Goal: Submit feedback/report problem: Submit feedback/report problem

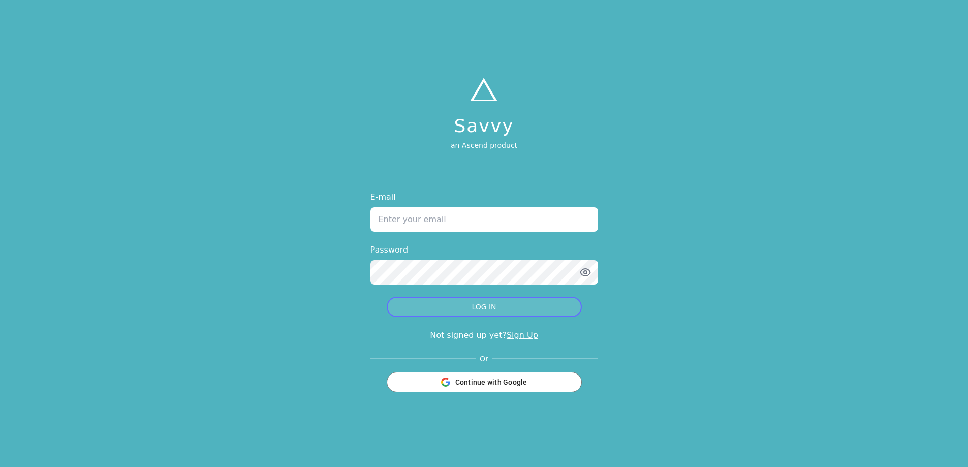
type input "[EMAIL_ADDRESS][DOMAIN_NAME]"
click at [493, 303] on button "LOG IN" at bounding box center [484, 307] width 195 height 20
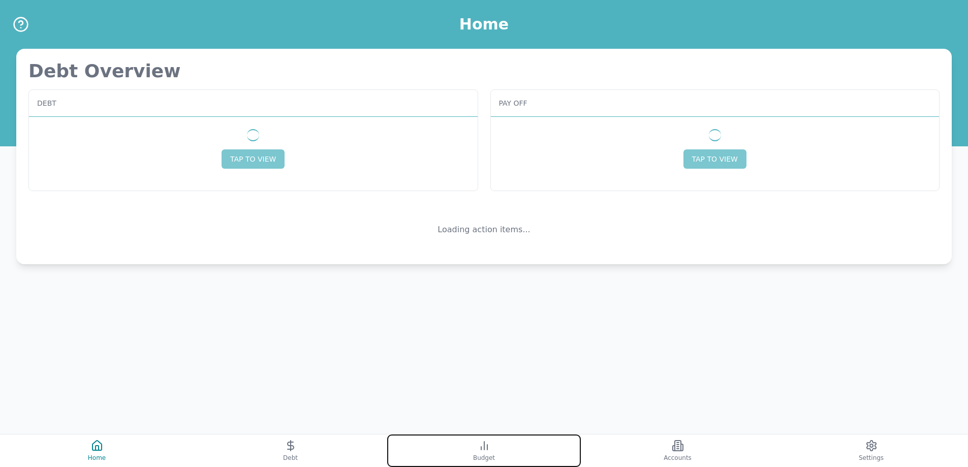
click at [489, 445] on icon at bounding box center [484, 446] width 12 height 12
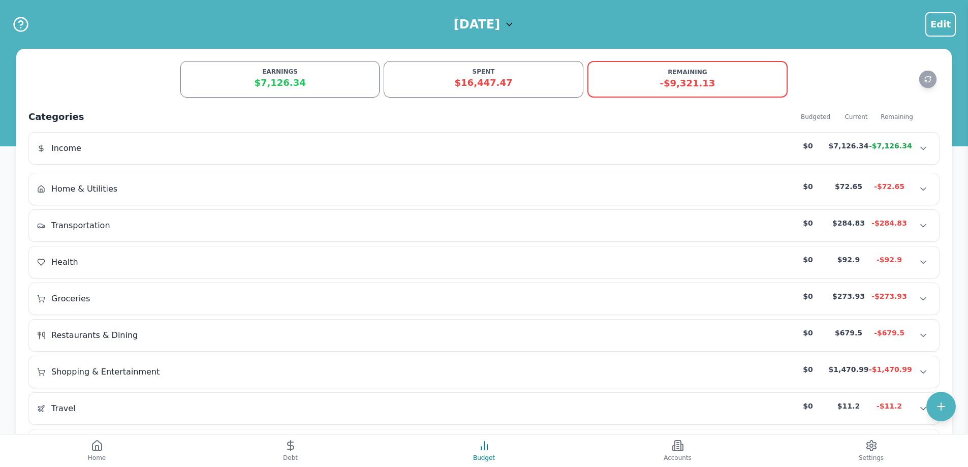
click at [464, 89] on div "$16,447.47" at bounding box center [483, 83] width 186 height 14
click at [469, 82] on div "$16,447.47" at bounding box center [483, 83] width 186 height 14
click at [925, 77] on icon "Refresh data" at bounding box center [928, 80] width 8 height 8
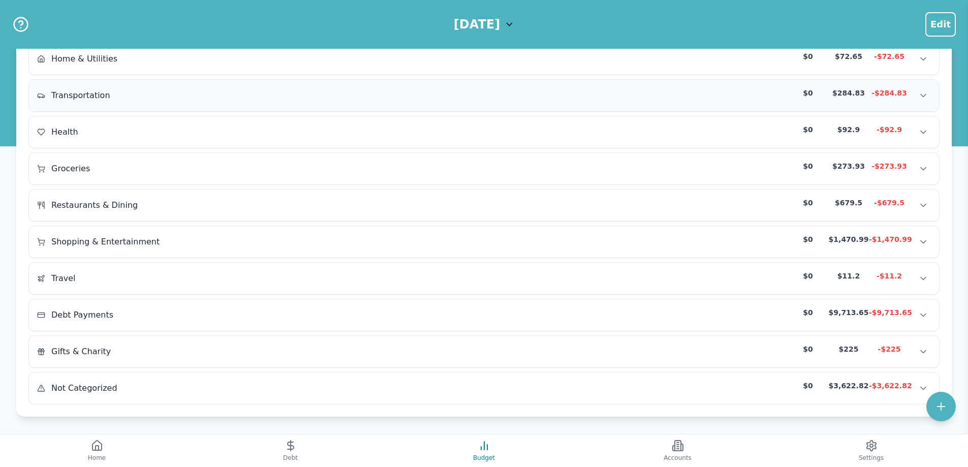
scroll to position [133, 0]
click at [871, 387] on div "-$3,622.82" at bounding box center [889, 383] width 41 height 10
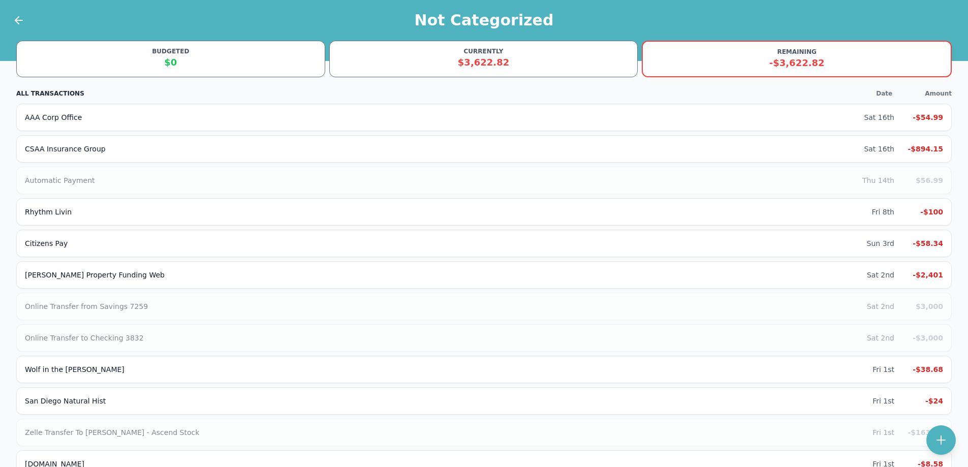
click at [537, 64] on div "$3,622.82" at bounding box center [484, 62] width 296 height 14
click at [5, 18] on div at bounding box center [12, 20] width 25 height 41
click at [19, 18] on icon at bounding box center [19, 20] width 12 height 12
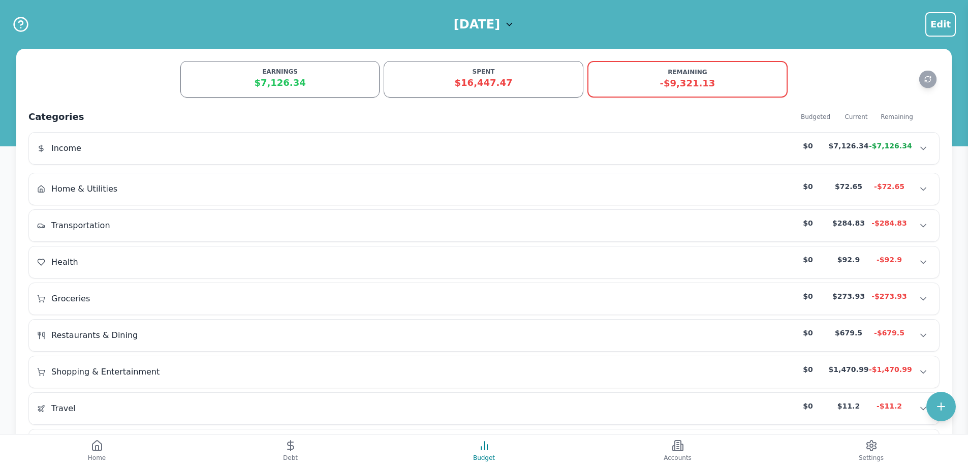
click at [516, 84] on div "$16,447.47" at bounding box center [483, 83] width 186 height 14
click at [743, 157] on div "Income $0 $7,126.34 -$7,126.34 Income $0 $7,126.34 -$7,126.34 Income $0 $7,126.…" at bounding box center [484, 149] width 910 height 32
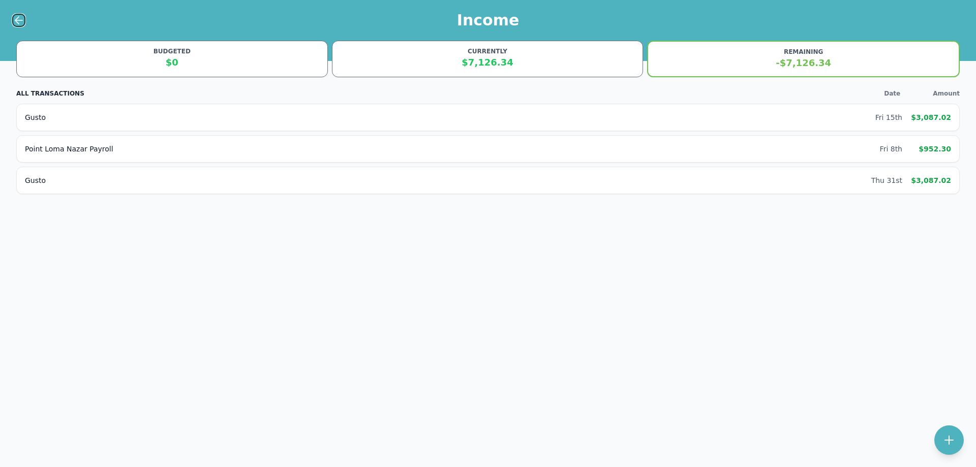
click at [22, 22] on icon at bounding box center [19, 20] width 12 height 12
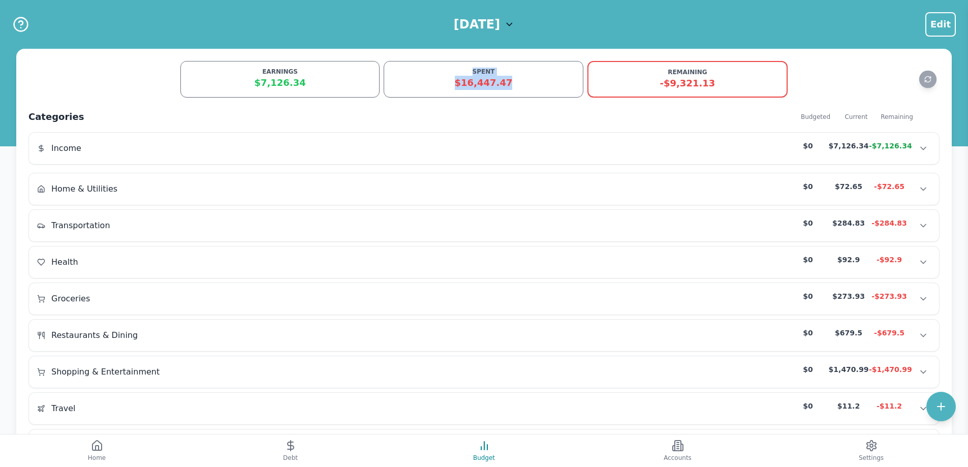
drag, startPoint x: 468, startPoint y: 70, endPoint x: 515, endPoint y: 87, distance: 50.6
click at [509, 87] on div "SPENT $16,447.47" at bounding box center [483, 79] width 199 height 37
click at [526, 86] on div "$16,447.47" at bounding box center [483, 83] width 186 height 14
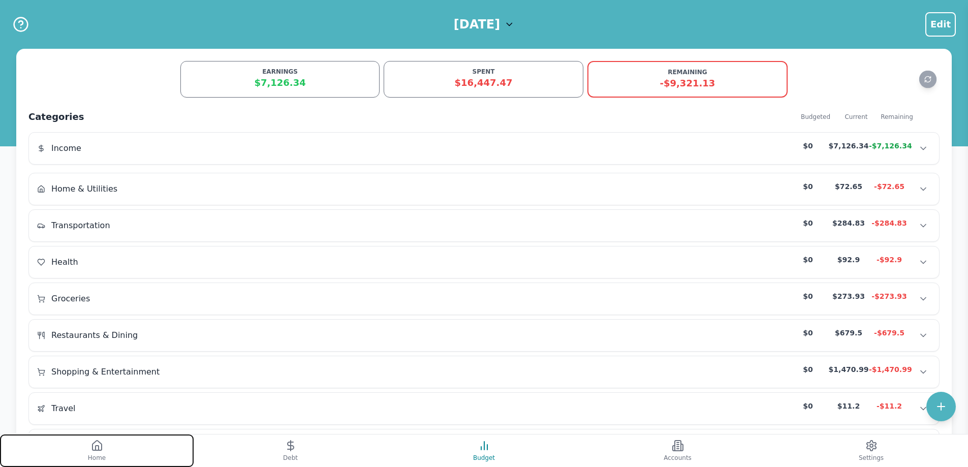
click at [87, 458] on button "Home" at bounding box center [97, 451] width 194 height 33
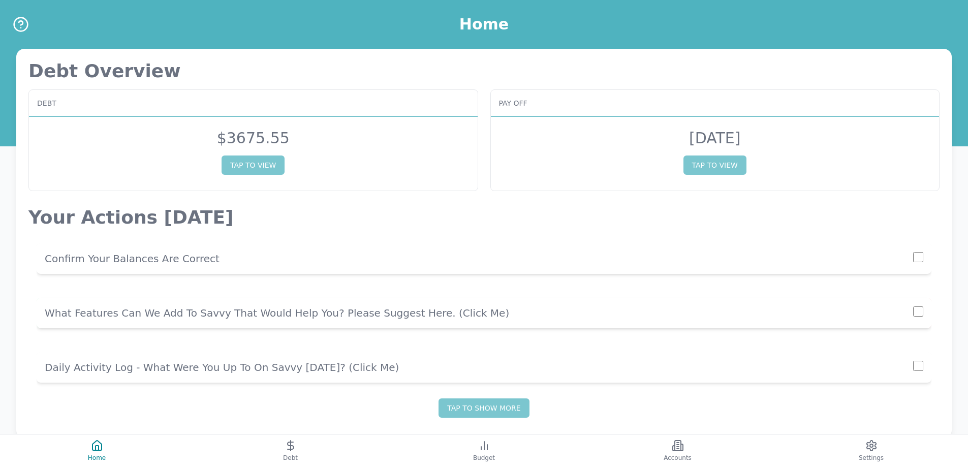
click at [293, 312] on p "What Features Can We Add To Savvy That Would Help You? Please Suggest Here. (cl…" at bounding box center [479, 313] width 869 height 14
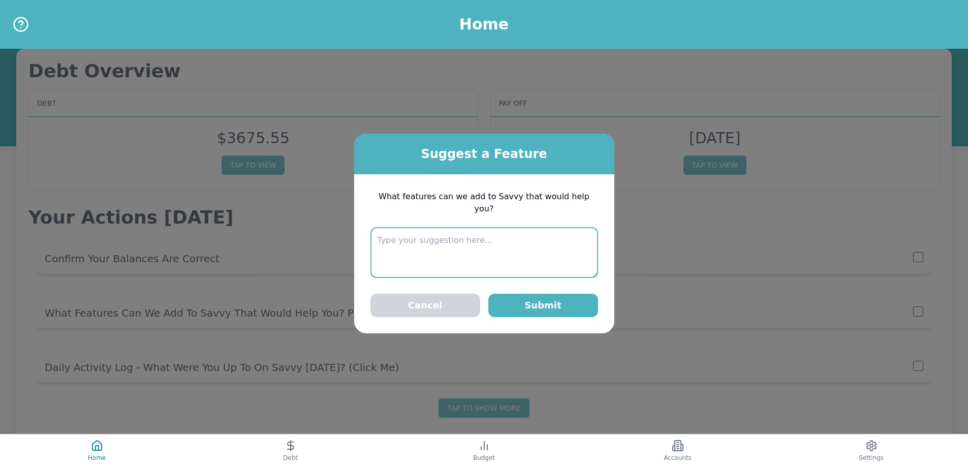
click at [491, 241] on textarea at bounding box center [484, 252] width 228 height 51
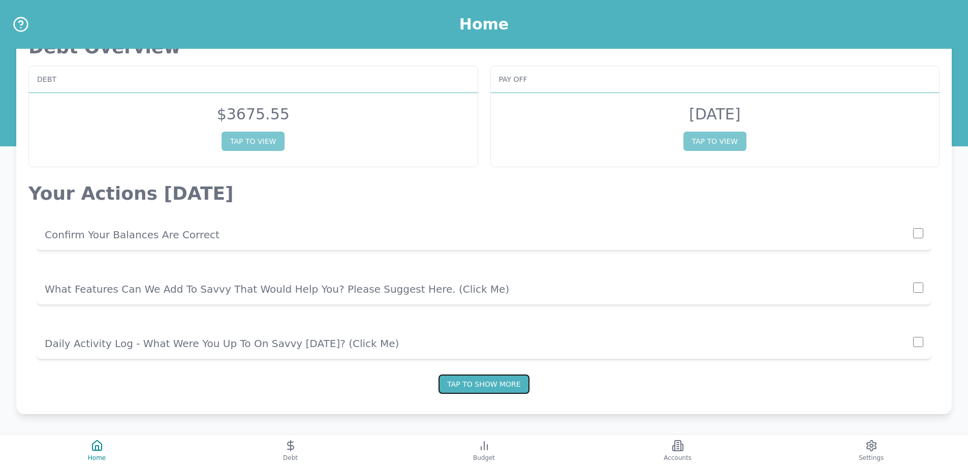
click at [500, 387] on button "Tap to show more" at bounding box center [484, 384] width 90 height 19
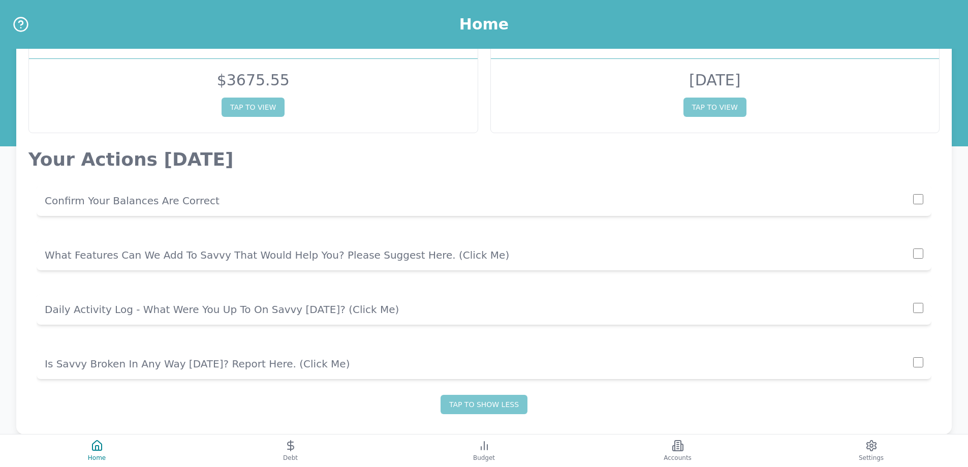
scroll to position [75, 0]
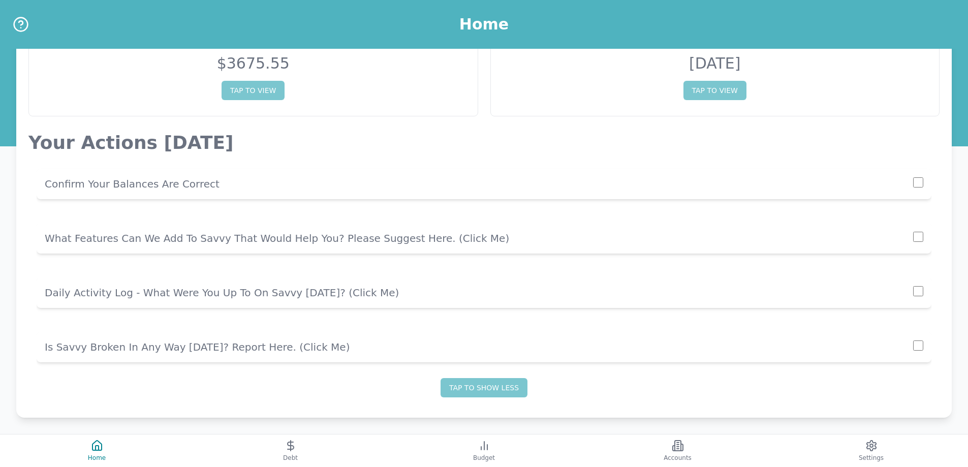
click at [177, 348] on p "Is Savvy Broken In Any Way [DATE]? Report Here. (click me)" at bounding box center [479, 347] width 869 height 14
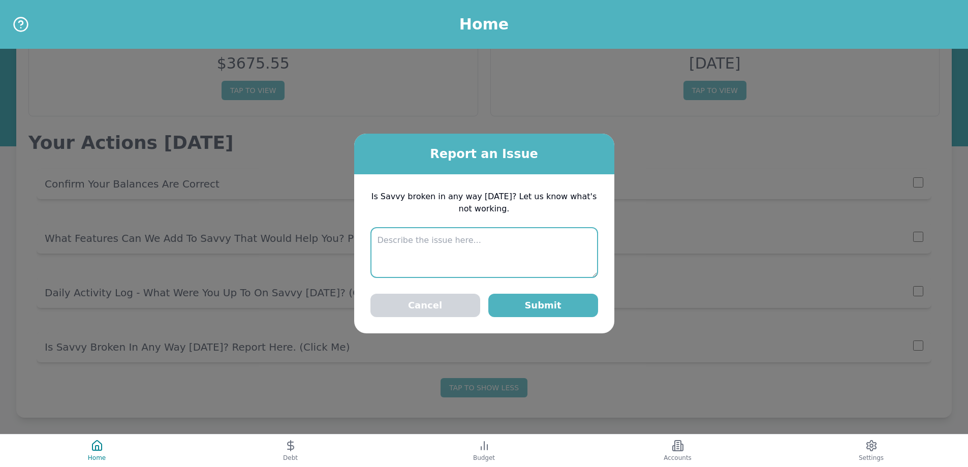
click at [429, 246] on textarea at bounding box center [484, 252] width 228 height 51
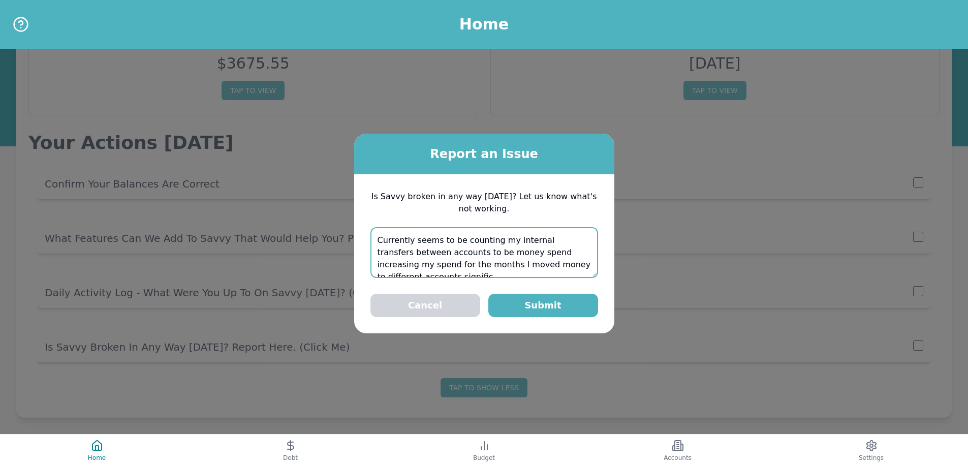
scroll to position [6, 0]
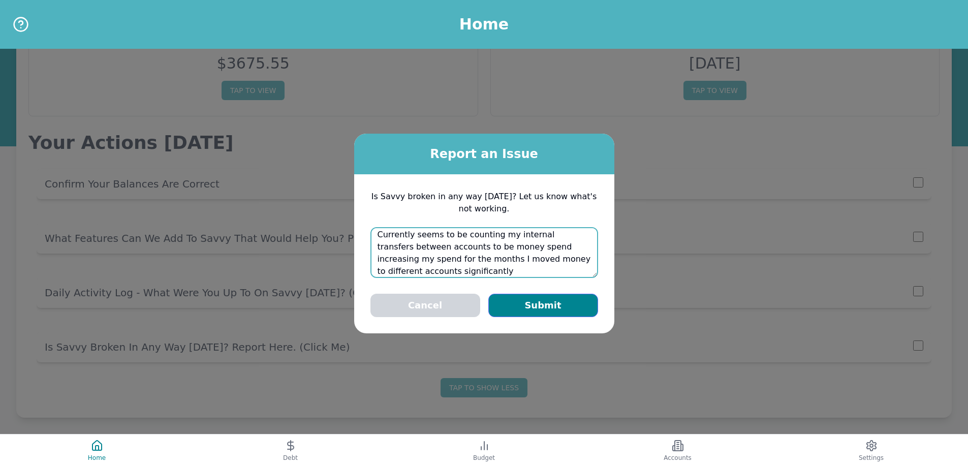
type textarea "Currently seems to be counting my internal transfers between accounts to be mon…"
click at [532, 299] on button "Submit" at bounding box center [543, 305] width 110 height 23
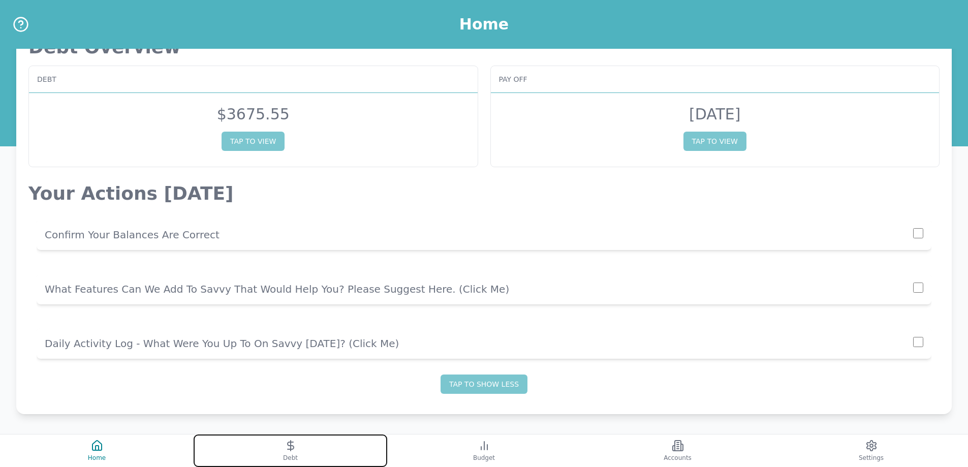
click at [310, 454] on button "Debt" at bounding box center [291, 451] width 194 height 33
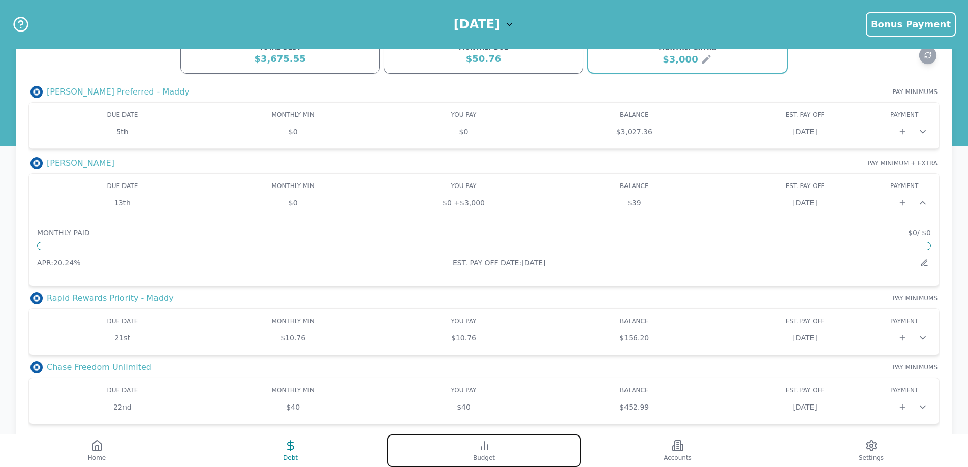
click at [486, 464] on button "Budget" at bounding box center [484, 451] width 194 height 33
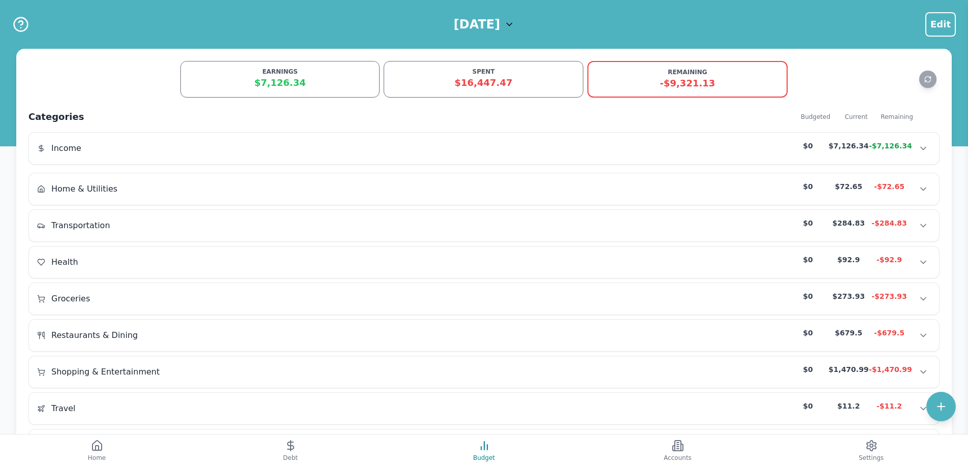
click at [415, 79] on div "$16,447.47" at bounding box center [483, 83] width 186 height 14
click at [476, 71] on div "SPENT" at bounding box center [483, 72] width 186 height 8
click at [483, 73] on div "SPENT" at bounding box center [483, 72] width 186 height 8
drag, startPoint x: 560, startPoint y: 82, endPoint x: 594, endPoint y: 83, distance: 34.1
click at [561, 82] on div "$16,447.47" at bounding box center [483, 83] width 186 height 14
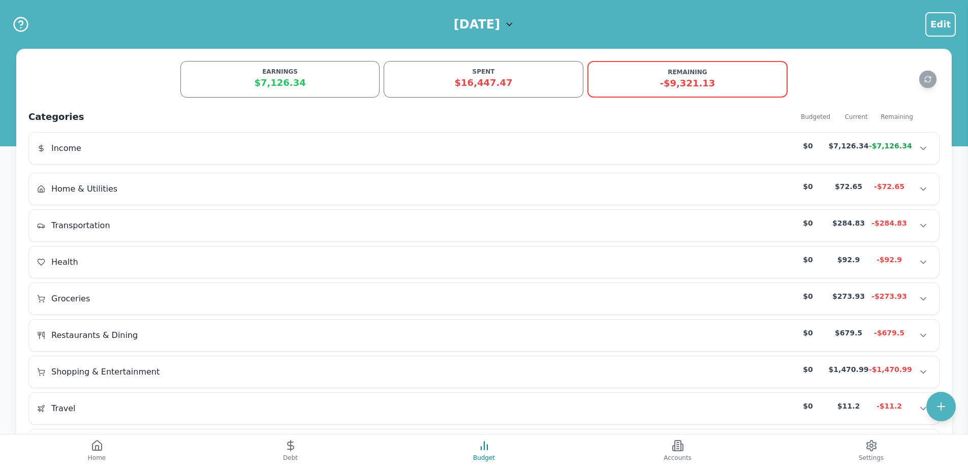
click at [663, 87] on div "-$9,321.13" at bounding box center [688, 83] width 186 height 14
click at [299, 75] on div "EARNINGS" at bounding box center [280, 72] width 186 height 8
click at [929, 79] on icon "Refresh data" at bounding box center [928, 80] width 8 height 8
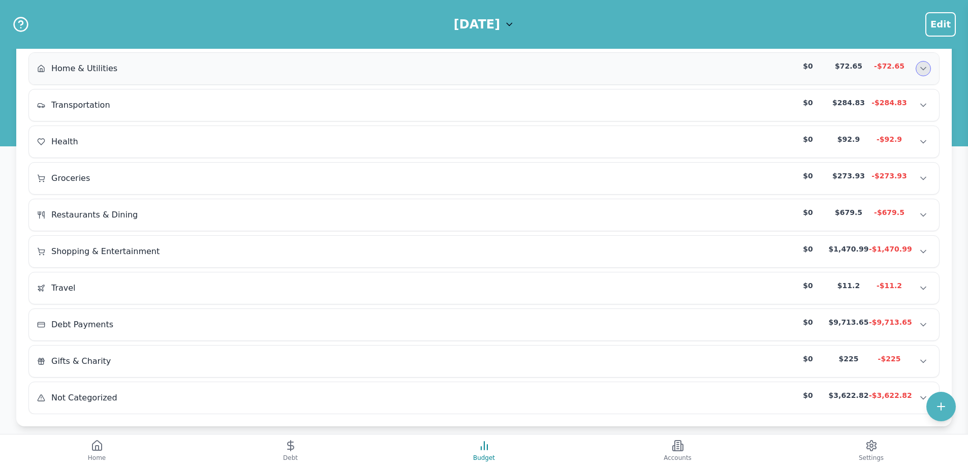
scroll to position [133, 0]
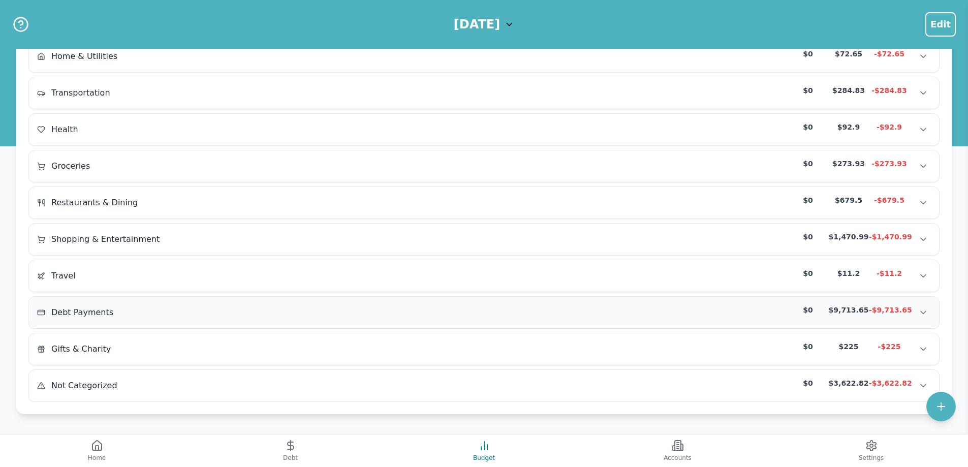
click at [885, 321] on div "Debt Payments $0 $9,713.65 -$9,713.65 Debt Payments $0 $9,713.65 -$9,713.65 Deb…" at bounding box center [484, 313] width 910 height 32
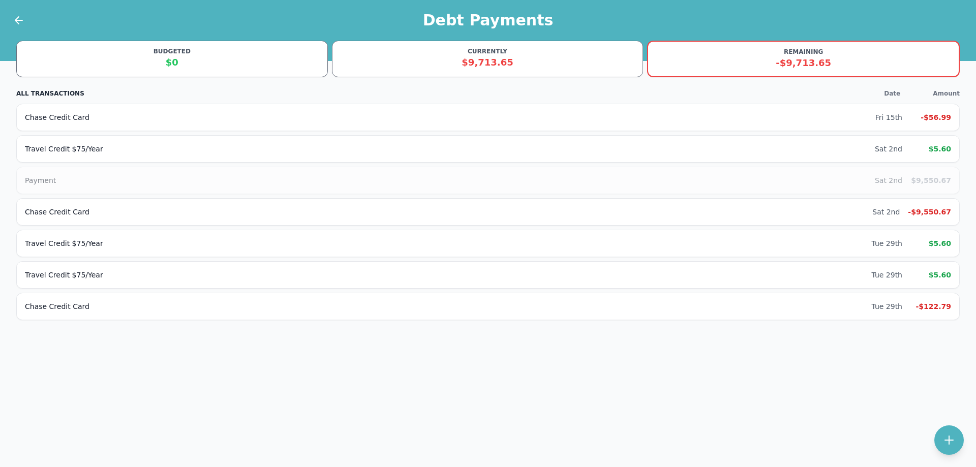
click at [17, 13] on div at bounding box center [12, 20] width 25 height 41
click at [22, 23] on icon at bounding box center [19, 20] width 12 height 12
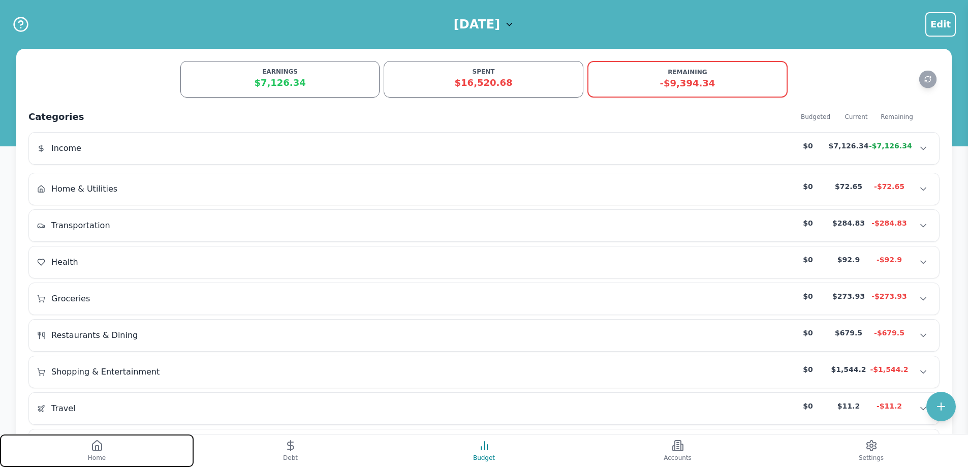
click at [109, 458] on button "Home" at bounding box center [97, 451] width 194 height 33
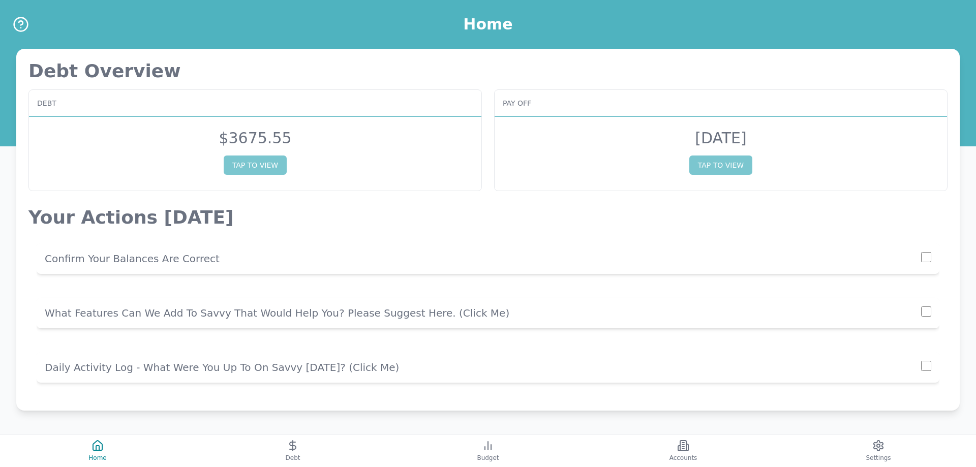
click at [242, 315] on p "What Features Can We Add To Savvy That Would Help You? Please Suggest Here. (cl…" at bounding box center [483, 313] width 876 height 14
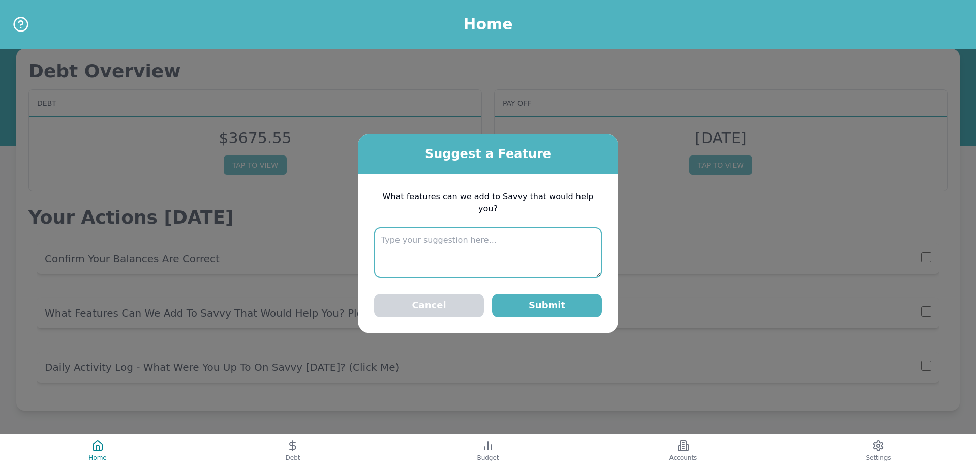
click at [489, 236] on textarea at bounding box center [488, 252] width 228 height 51
click at [483, 248] on textarea "Can we clarify how debt payments and credit card spends are categorized? As a u…" at bounding box center [488, 252] width 228 height 51
click at [410, 237] on textarea "Can we clarify how debt payments and credit card spends are categorized? As a u…" at bounding box center [488, 252] width 228 height 51
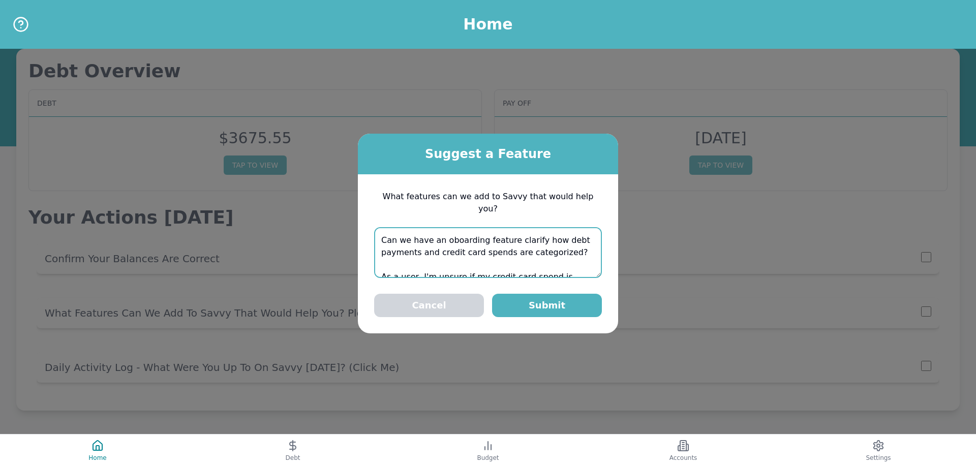
click at [454, 232] on textarea "Can we have an oboarding feature clarify how debt payments and credit card spen…" at bounding box center [488, 252] width 228 height 51
click at [513, 236] on textarea "Can we have an onboarding feature clarify how debt payments and credit card spe…" at bounding box center [488, 252] width 228 height 51
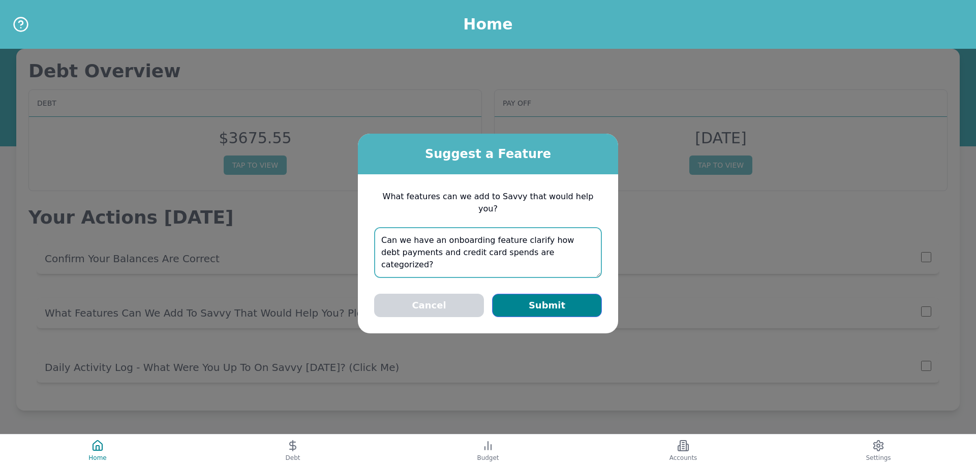
type textarea "Can we have an onboarding feature clarify how debt payments and credit card spe…"
click at [555, 306] on button "Submit" at bounding box center [547, 305] width 110 height 23
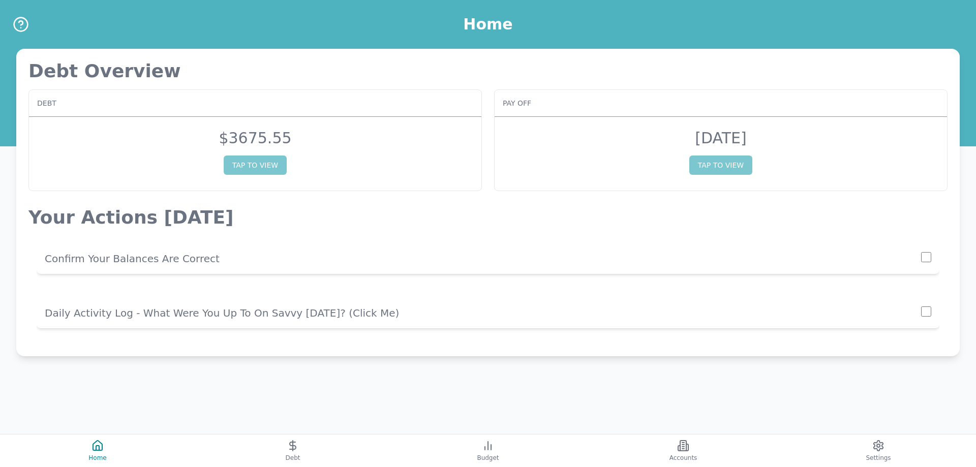
click at [470, 372] on div "Debt Overview Debt $ 3675.55 TAP TO VIEW Pay off [DATE] TAP TO VIEW Your Action…" at bounding box center [488, 204] width 976 height 409
click at [263, 309] on p "Daily Activity Log - What Were You Up To On Savvy [DATE]? (click me)" at bounding box center [483, 313] width 876 height 14
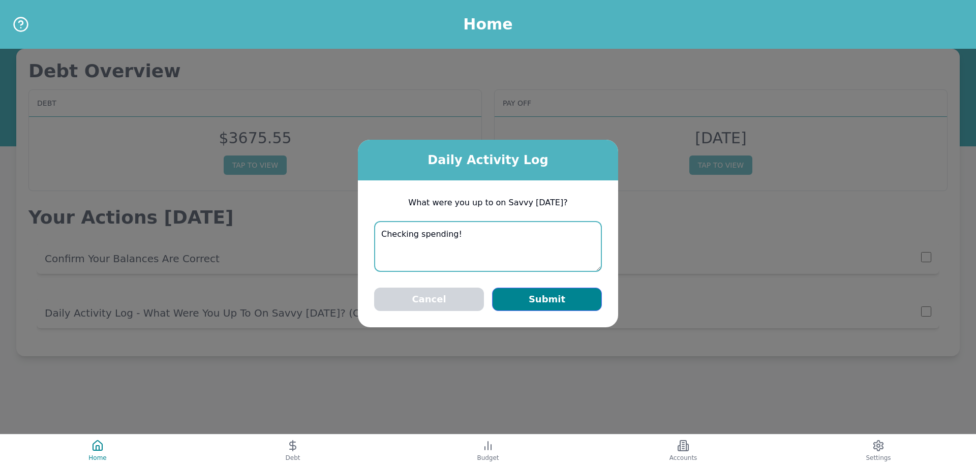
type textarea "Checking spending!"
click at [556, 293] on button "Submit" at bounding box center [547, 299] width 110 height 23
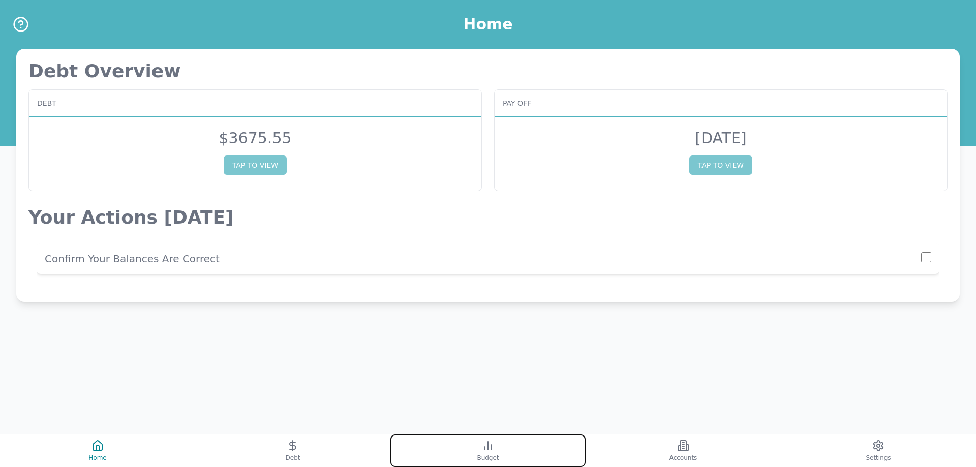
click at [482, 436] on button "Budget" at bounding box center [487, 451] width 195 height 33
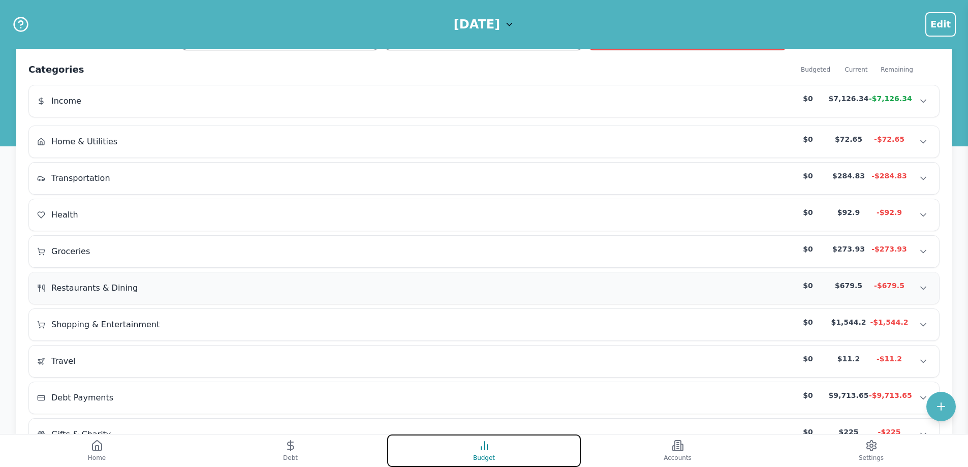
scroll to position [51, 0]
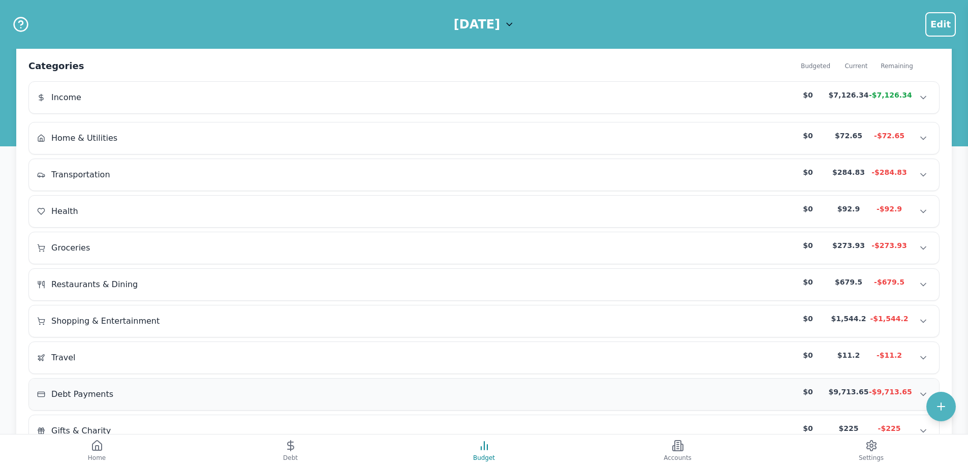
click at [634, 393] on div "Debt Payments $0 $9,713.65 -$9,713.65" at bounding box center [484, 394] width 894 height 15
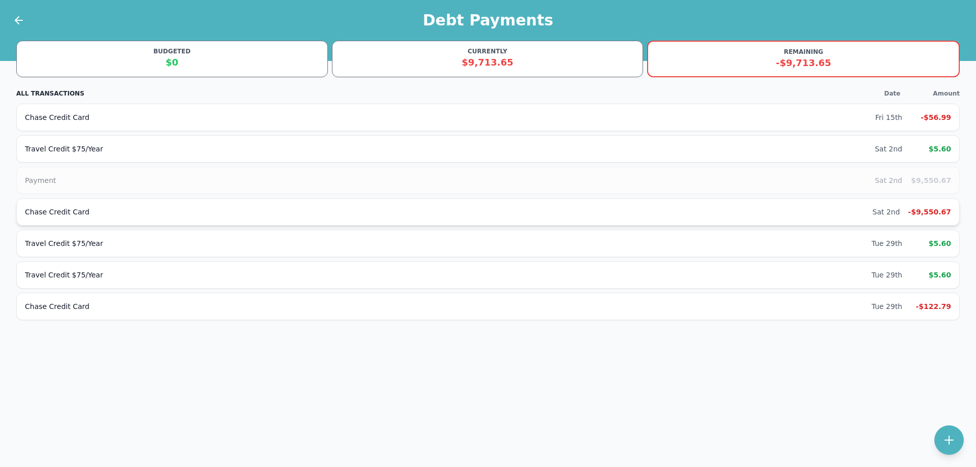
click at [725, 217] on div "Chase Credit Card Sat 2nd -$9,550.67" at bounding box center [487, 211] width 943 height 27
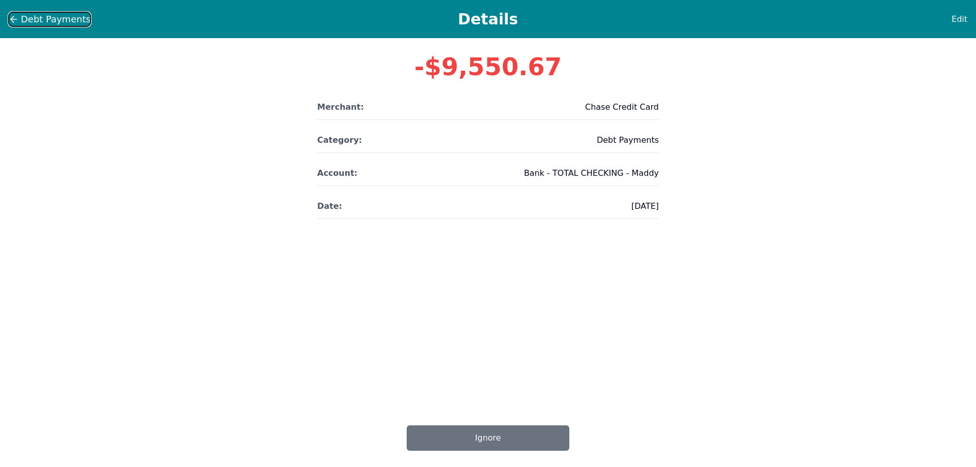
click at [10, 14] on icon at bounding box center [14, 19] width 10 height 10
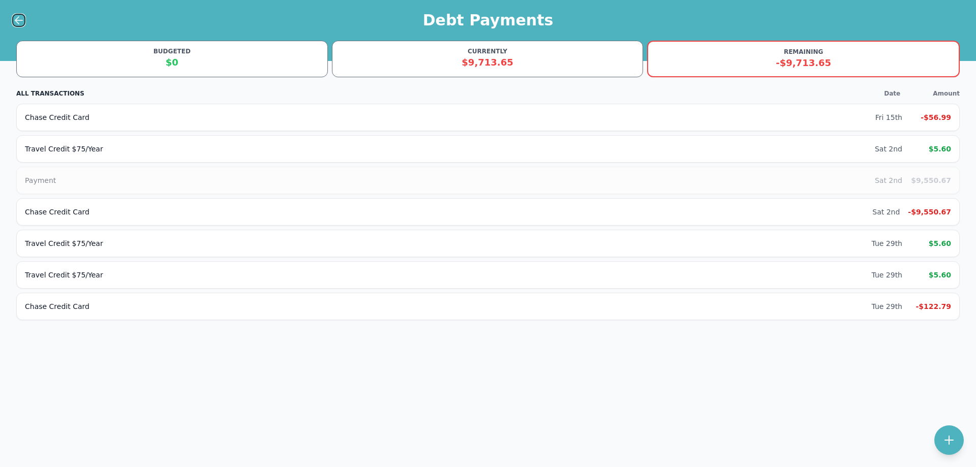
click at [16, 15] on icon at bounding box center [19, 20] width 12 height 12
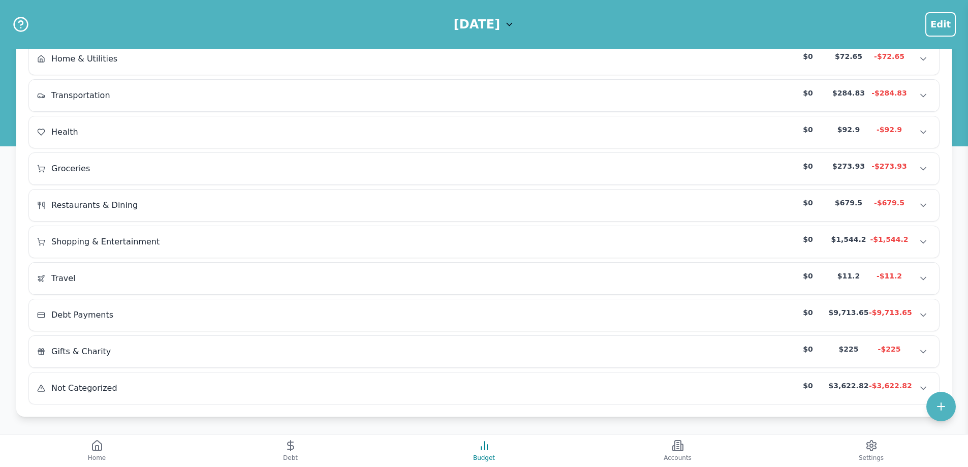
scroll to position [133, 0]
click at [649, 398] on div "Not Categorized $0 $3,622.82 -$3,622.82 Not Categorized $0 $3,622.82 -$3,622.82…" at bounding box center [484, 386] width 910 height 32
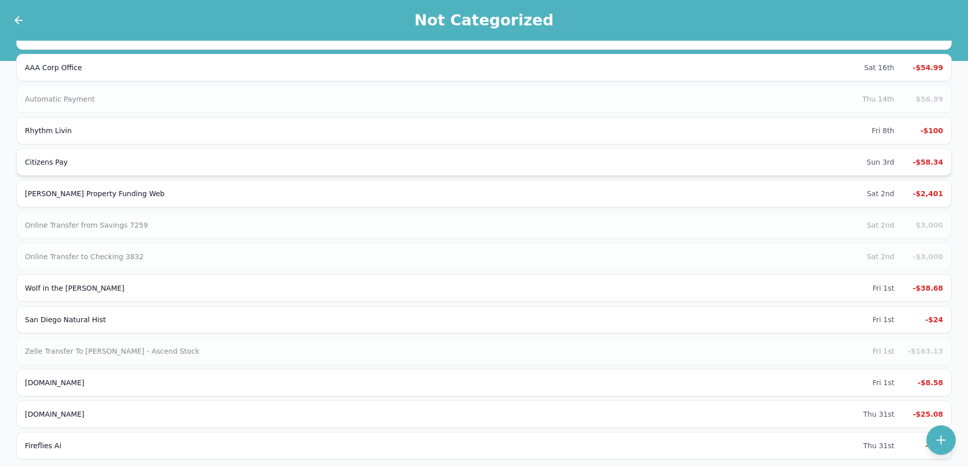
scroll to position [102, 0]
